Goal: Task Accomplishment & Management: Complete application form

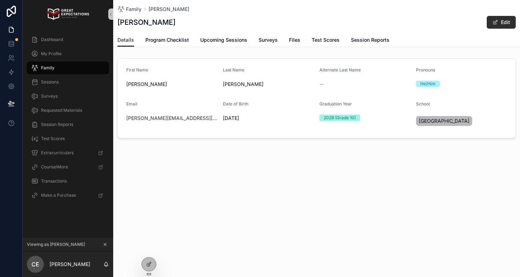
click at [103, 246] on icon "scrollable content" at bounding box center [105, 244] width 5 height 5
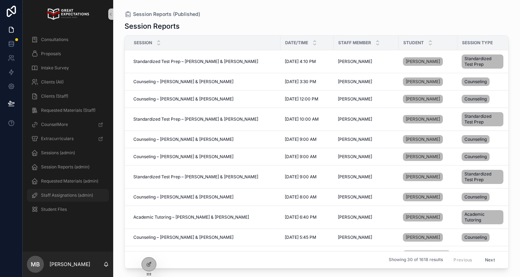
click at [70, 192] on div "Staff Assignations (admin)" at bounding box center [68, 195] width 74 height 11
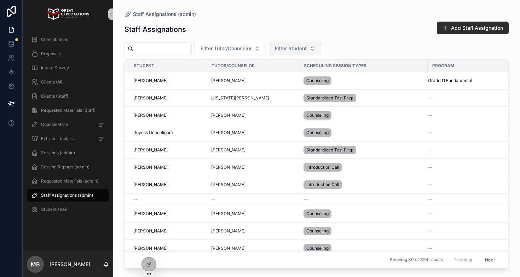
click at [292, 47] on span "Filter Student" at bounding box center [291, 48] width 32 height 7
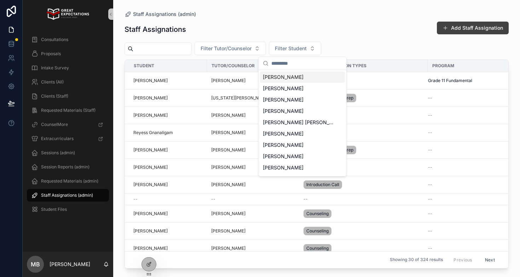
click at [487, 34] on button "Add Staff Assignation" at bounding box center [473, 28] width 72 height 13
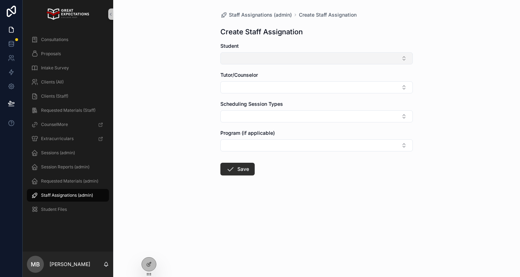
click at [243, 55] on button "Select Button" at bounding box center [317, 58] width 193 height 12
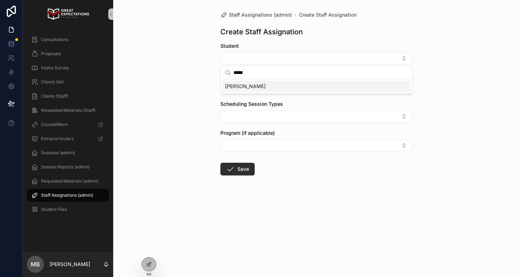
type input "*****"
click at [236, 87] on button "Select Button" at bounding box center [317, 87] width 193 height 12
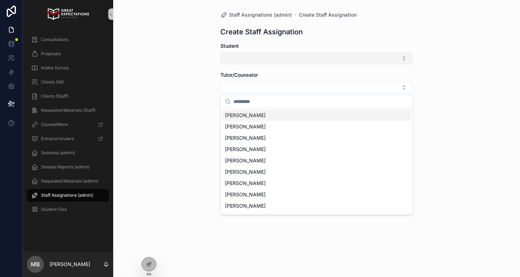
click at [247, 62] on button "Select Button" at bounding box center [317, 58] width 193 height 12
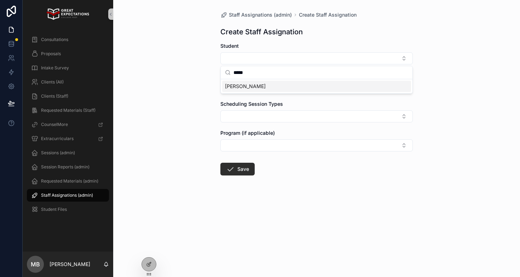
type input "*****"
click at [242, 89] on span "[PERSON_NAME]" at bounding box center [245, 86] width 41 height 7
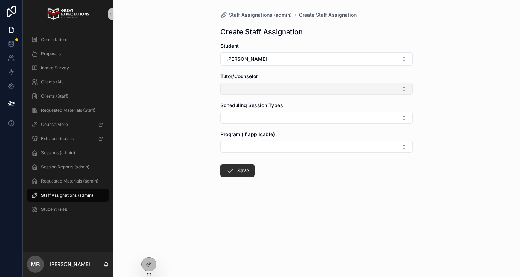
click at [238, 90] on button "Select Button" at bounding box center [317, 89] width 193 height 12
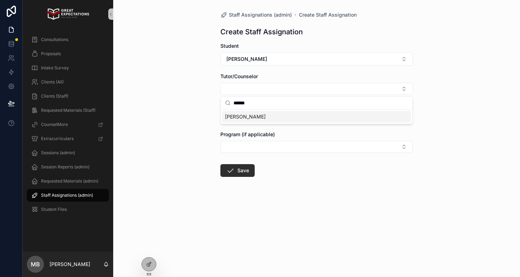
type input "******"
click at [237, 119] on span "[PERSON_NAME]" at bounding box center [245, 116] width 41 height 7
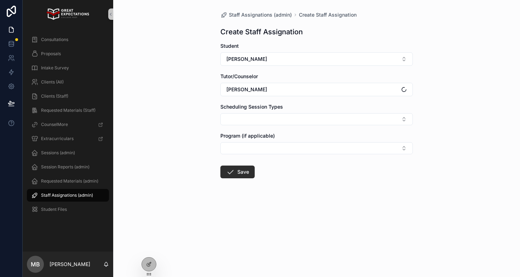
click at [203, 126] on div "Staff Assignations (admin) Create Staff Assignation Create Staff Assignation St…" at bounding box center [316, 138] width 407 height 277
click at [230, 125] on form "Student [PERSON_NAME]/Counselor [PERSON_NAME] Scheduling Session Types Program …" at bounding box center [317, 132] width 193 height 181
click at [230, 118] on button "Select Button" at bounding box center [317, 119] width 193 height 12
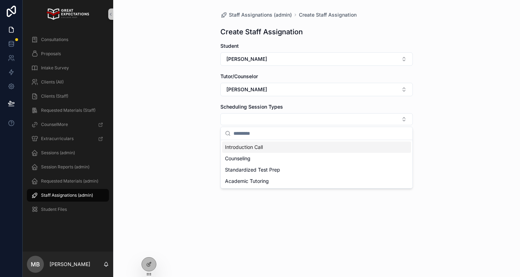
click at [230, 143] on div "Introduction Call" at bounding box center [316, 147] width 189 height 11
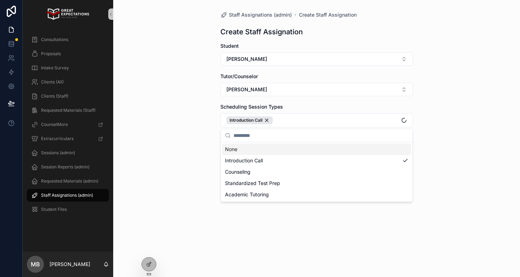
click at [211, 148] on div "Staff Assignations (admin) Create Staff Assignation Create Staff Assignation St…" at bounding box center [316, 138] width 407 height 277
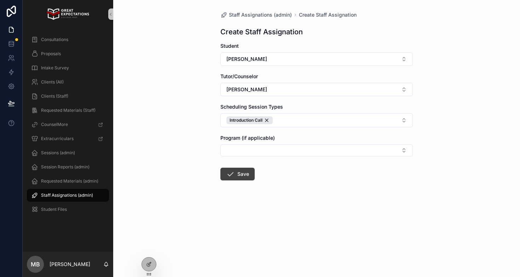
click at [233, 174] on icon "scrollable content" at bounding box center [230, 174] width 8 height 8
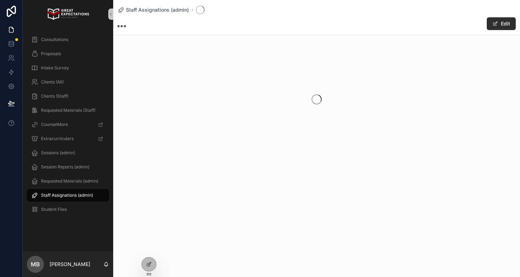
click at [64, 194] on span "Staff Assignations (admin)" at bounding box center [67, 196] width 52 height 6
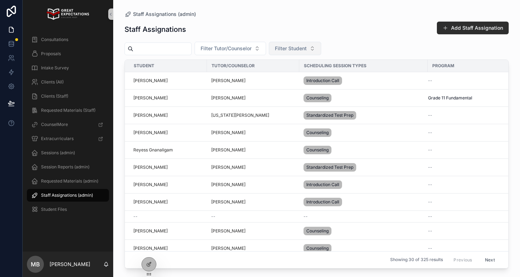
click at [288, 46] on span "Filter Student" at bounding box center [291, 48] width 32 height 7
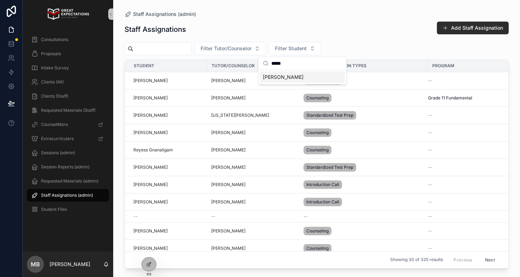
type input "*****"
click at [288, 76] on span "[PERSON_NAME]" at bounding box center [283, 77] width 41 height 7
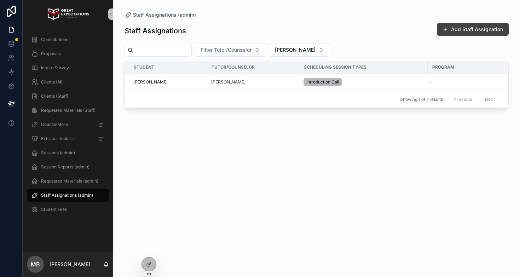
click at [455, 28] on button "Add Staff Assignation" at bounding box center [473, 29] width 72 height 13
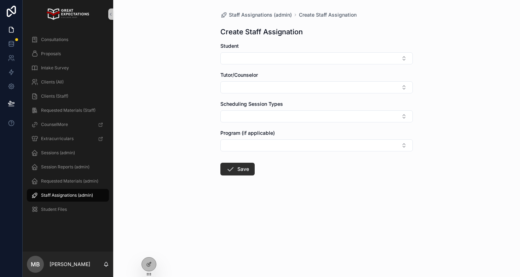
click at [250, 67] on form "Student Tutor/Counselor Scheduling Session Types Program (if applicable) Save" at bounding box center [317, 131] width 193 height 178
click at [250, 61] on button "Select Button" at bounding box center [317, 58] width 193 height 12
type input "*****"
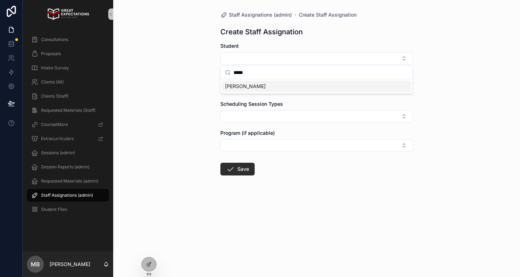
click at [253, 87] on span "[PERSON_NAME]" at bounding box center [245, 86] width 41 height 7
click at [253, 87] on button "Select Button" at bounding box center [317, 89] width 193 height 12
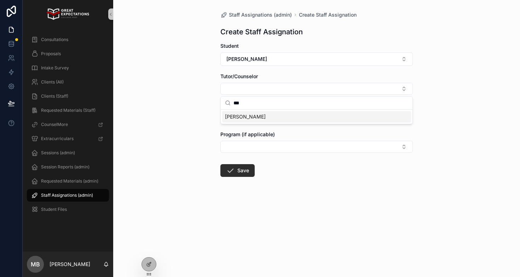
type input "***"
click at [245, 118] on span "[PERSON_NAME]" at bounding box center [245, 116] width 41 height 7
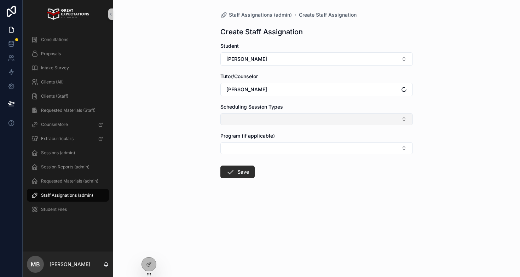
click at [240, 123] on button "Select Button" at bounding box center [317, 119] width 193 height 12
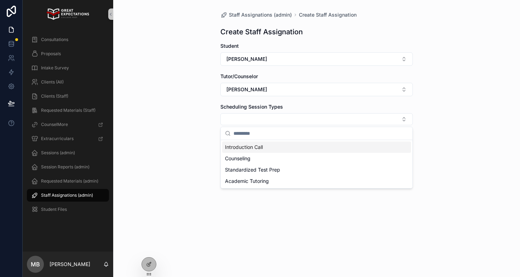
click at [237, 146] on span "Introduction Call" at bounding box center [244, 147] width 38 height 7
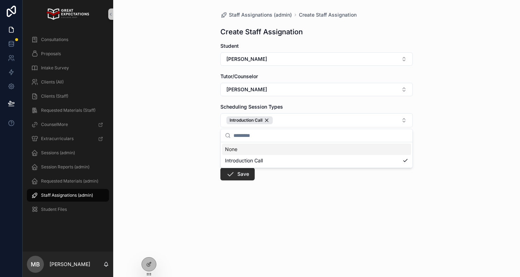
click at [205, 191] on div "Staff Assignations (admin) Create Staff Assignation Create Staff Assignation St…" at bounding box center [316, 138] width 407 height 277
click at [239, 183] on form "Student [PERSON_NAME]/Counselor [PERSON_NAME] Scheduling Session Types Introduc…" at bounding box center [317, 133] width 193 height 183
click at [237, 177] on button "Save" at bounding box center [238, 174] width 34 height 13
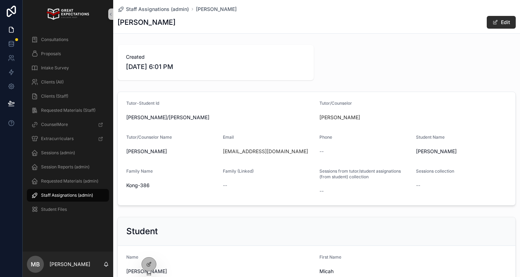
click at [54, 194] on span "Staff Assignations (admin)" at bounding box center [67, 196] width 52 height 6
